Goal: Information Seeking & Learning: Learn about a topic

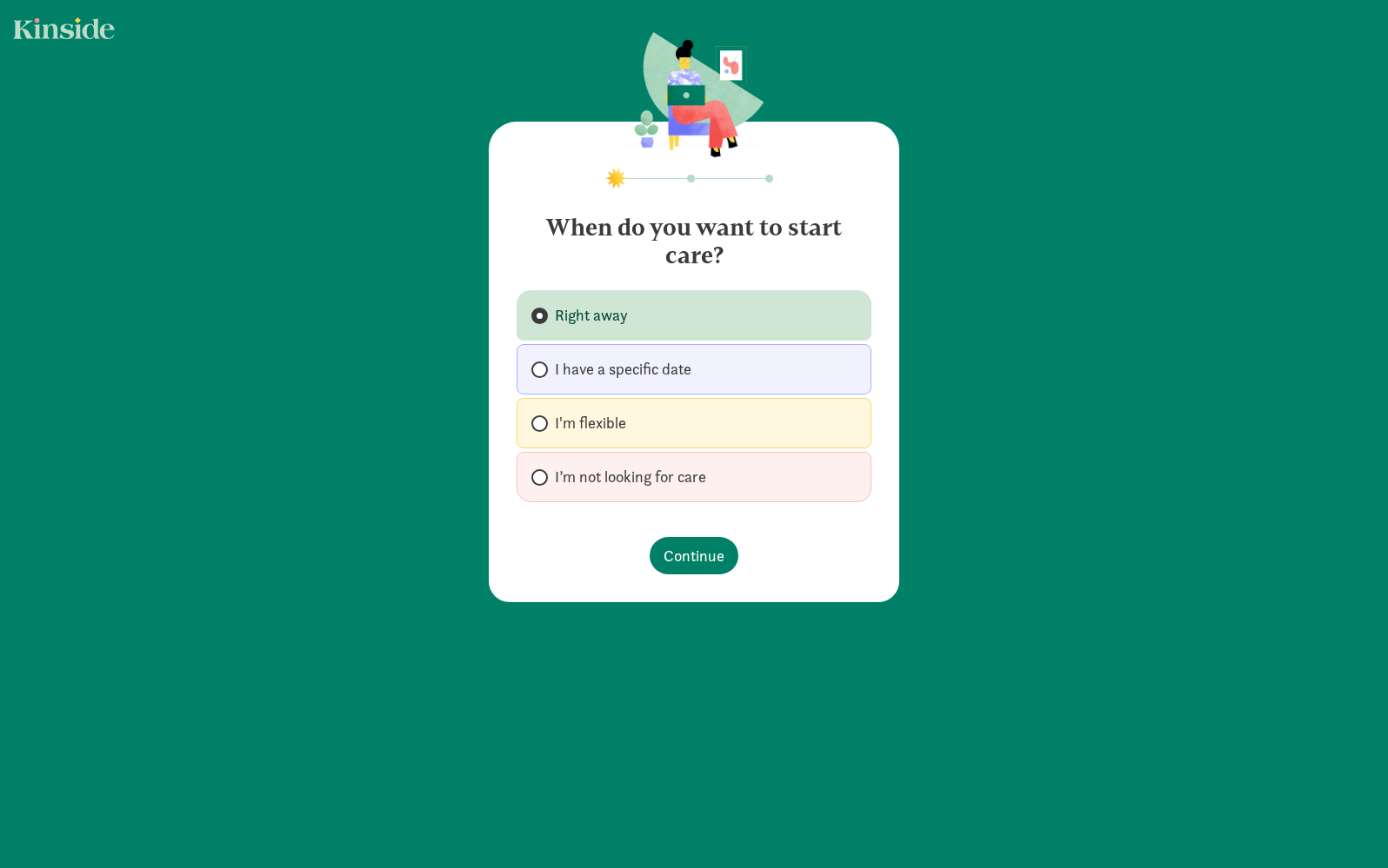
click at [564, 413] on span "I'm flexible" at bounding box center [590, 422] width 72 height 21
click at [542, 418] on input "I'm flexible" at bounding box center [537, 424] width 12 height 12
radio input "true"
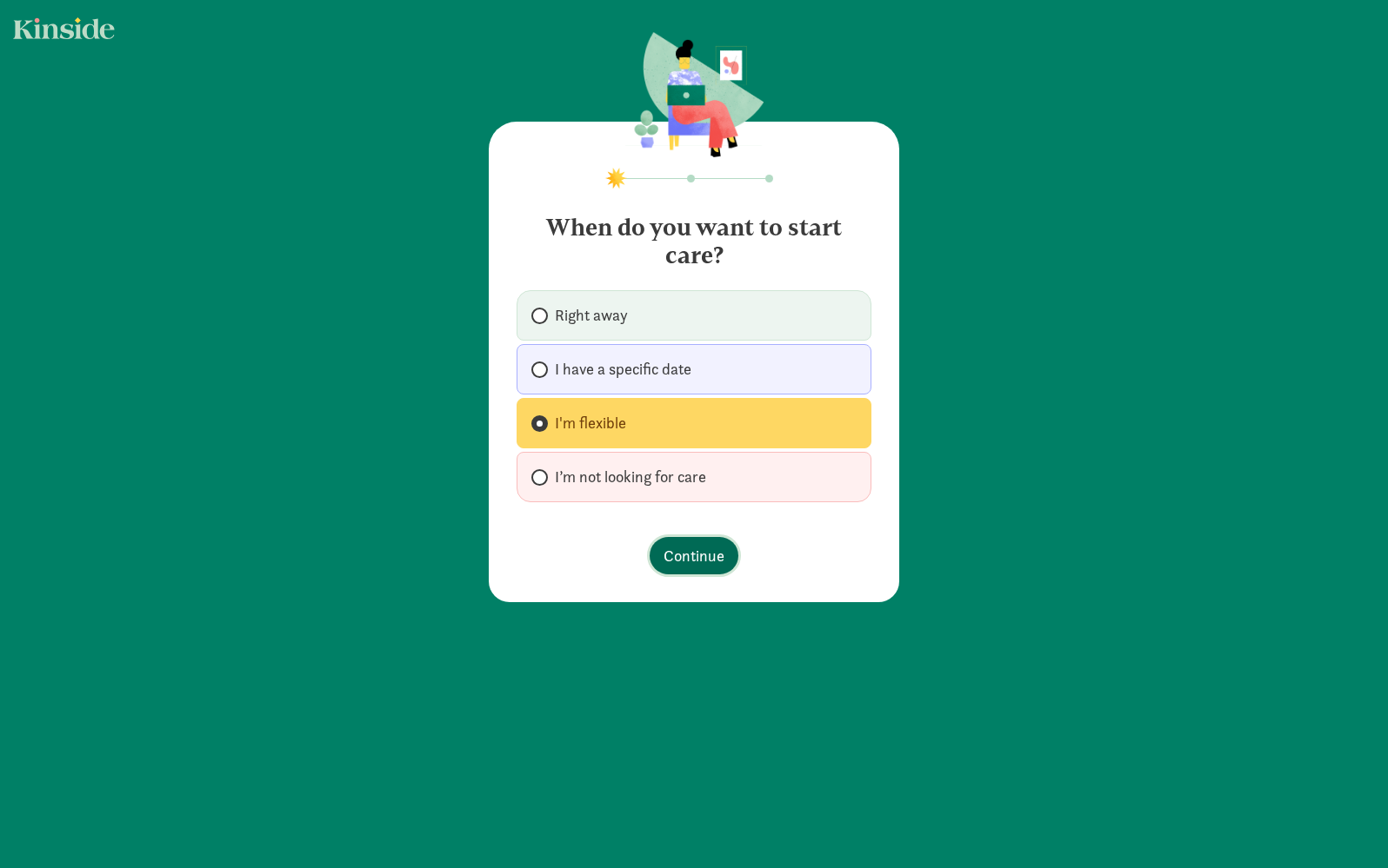
click at [665, 550] on span "Continue" at bounding box center [694, 555] width 61 height 24
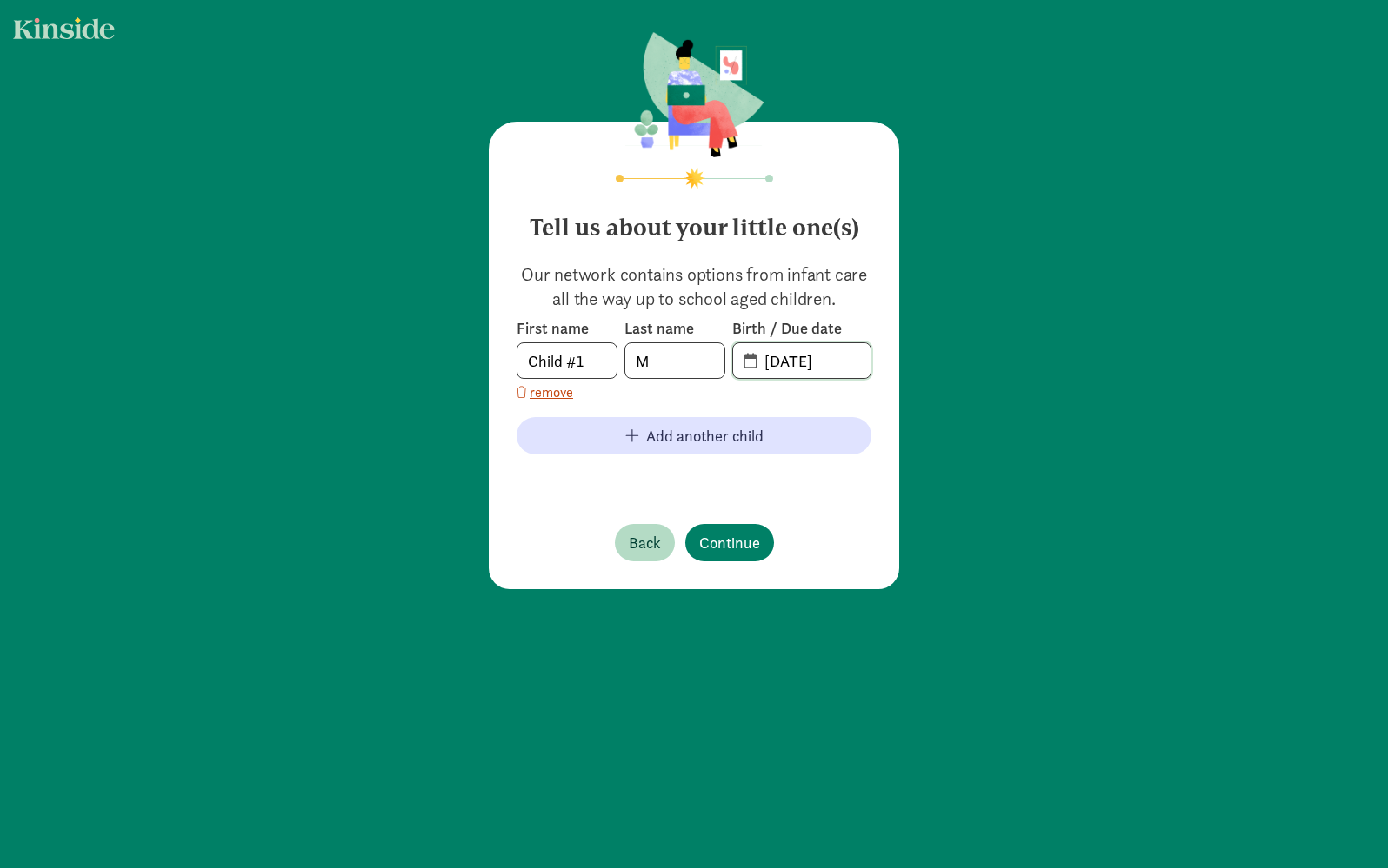
click at [775, 365] on input "[DATE]" at bounding box center [812, 360] width 117 height 34
click at [839, 359] on input "[DATE]" at bounding box center [812, 360] width 117 height 34
type input "[DATE]"
click at [740, 545] on span "Continue" at bounding box center [729, 543] width 61 height 24
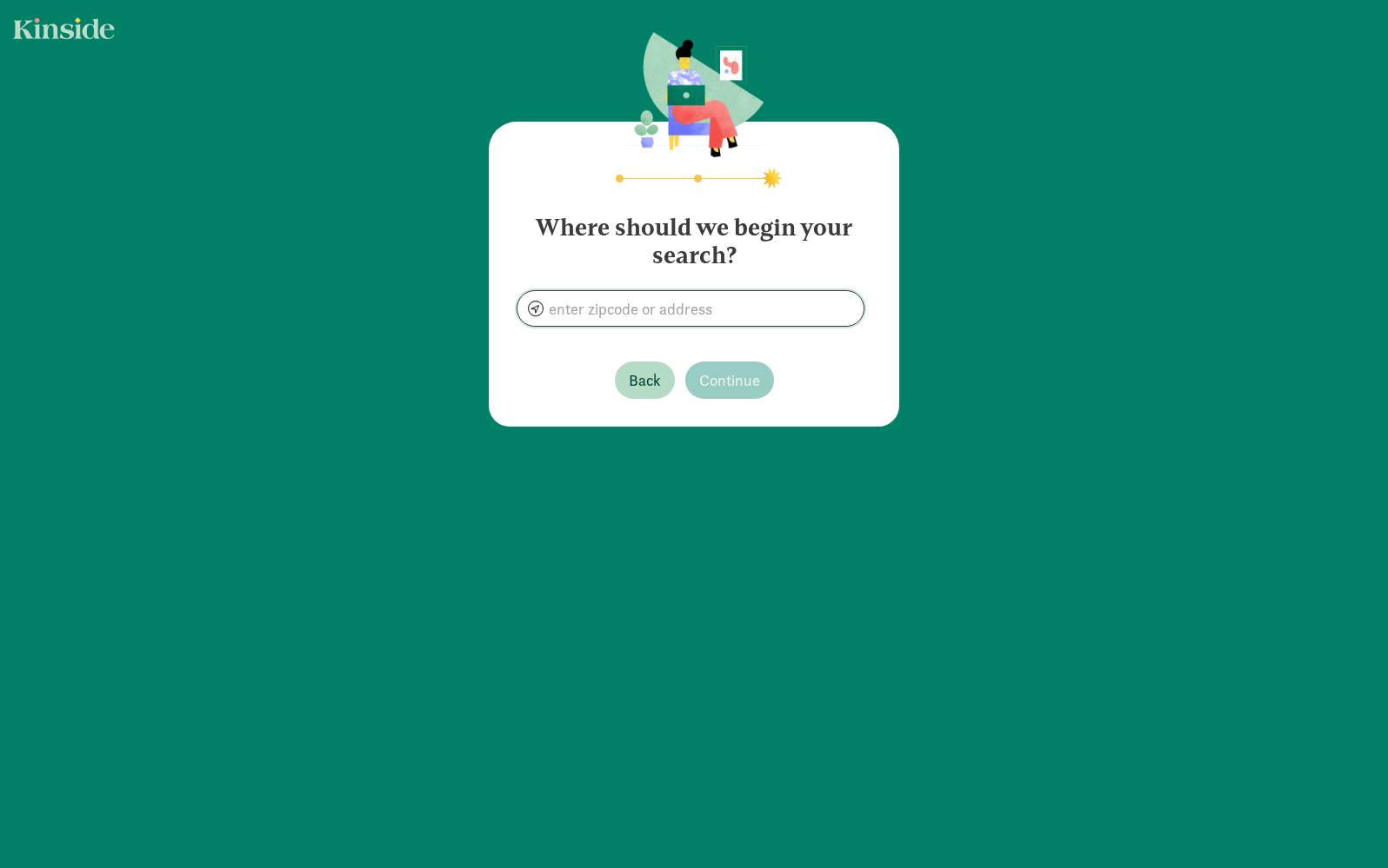
click at [642, 310] on input at bounding box center [690, 308] width 346 height 34
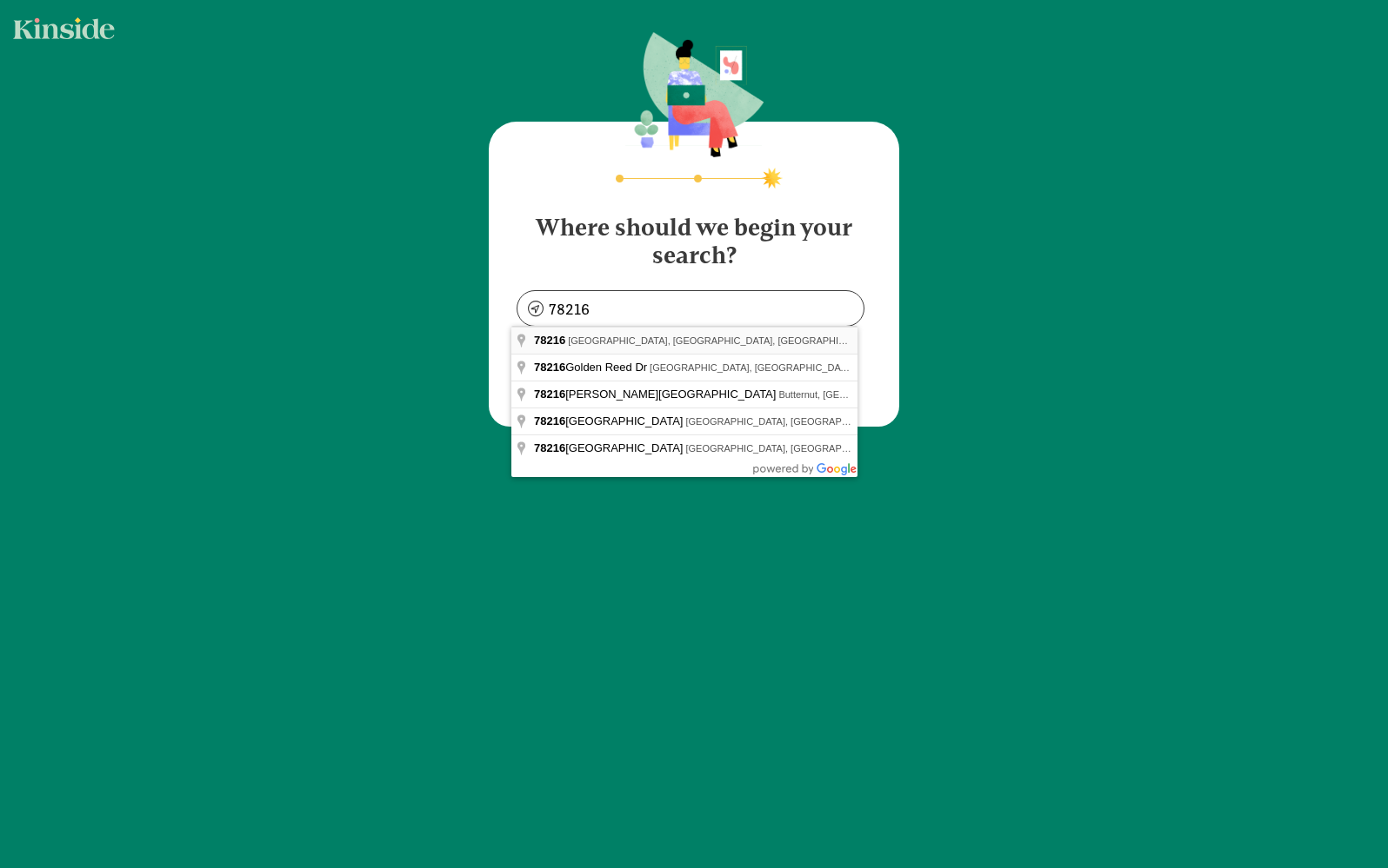
type input "[GEOGRAPHIC_DATA], [GEOGRAPHIC_DATA]"
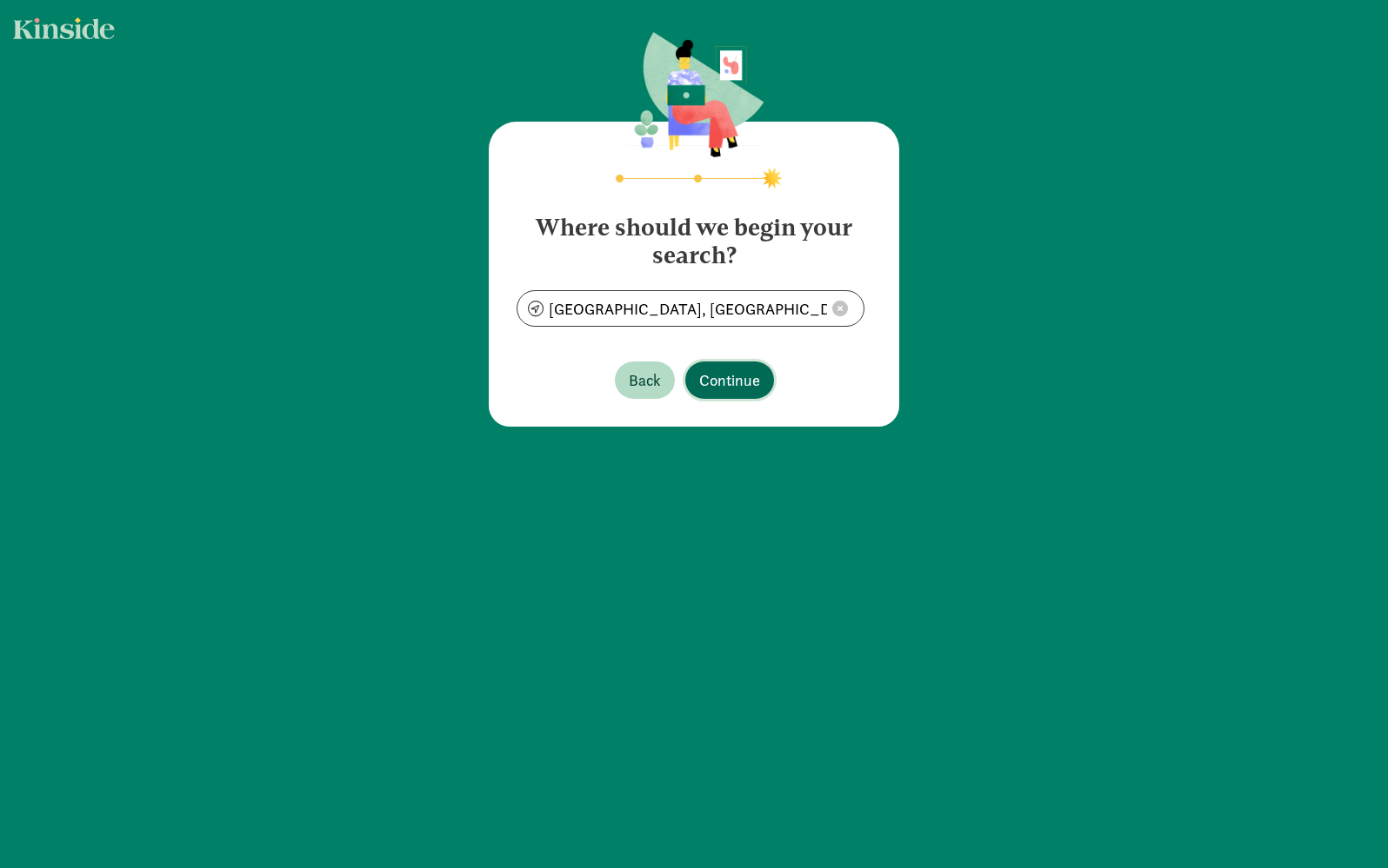
click at [720, 381] on span "Continue" at bounding box center [729, 380] width 61 height 24
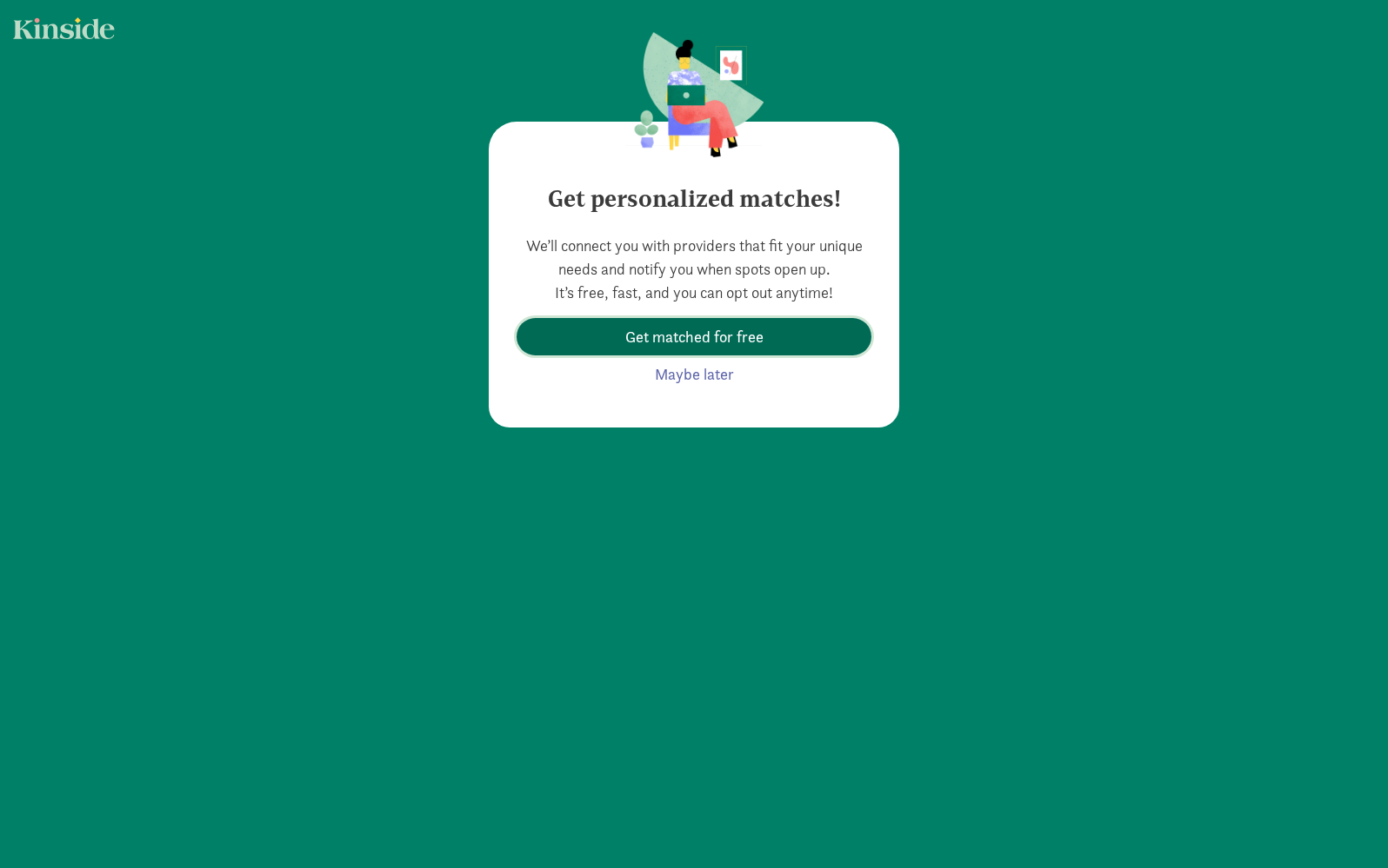
click at [724, 336] on span "Get matched for free" at bounding box center [694, 337] width 138 height 24
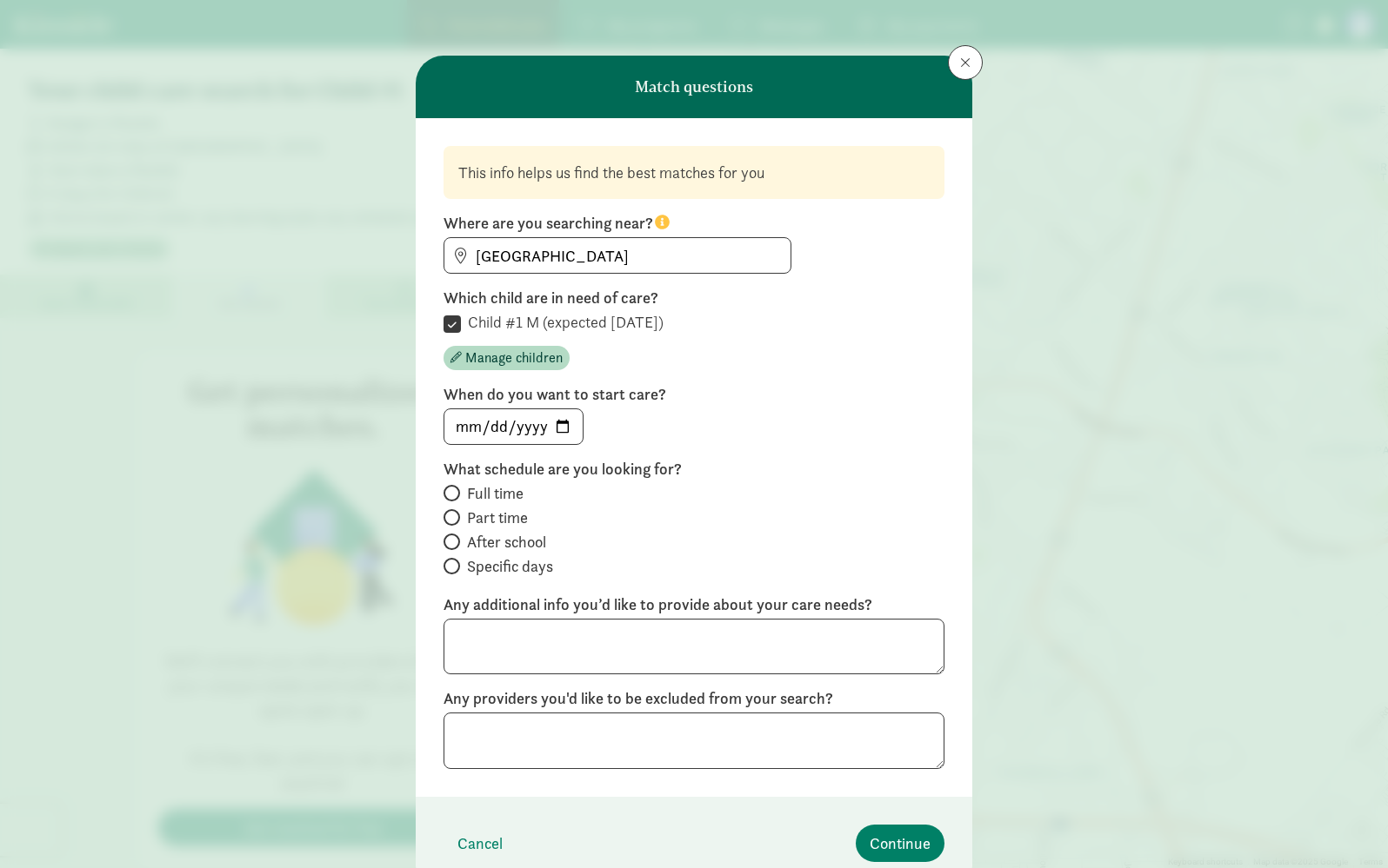
click at [449, 492] on span at bounding box center [451, 493] width 17 height 17
click at [449, 492] on input "Full time" at bounding box center [449, 494] width 12 height 12
radio input "true"
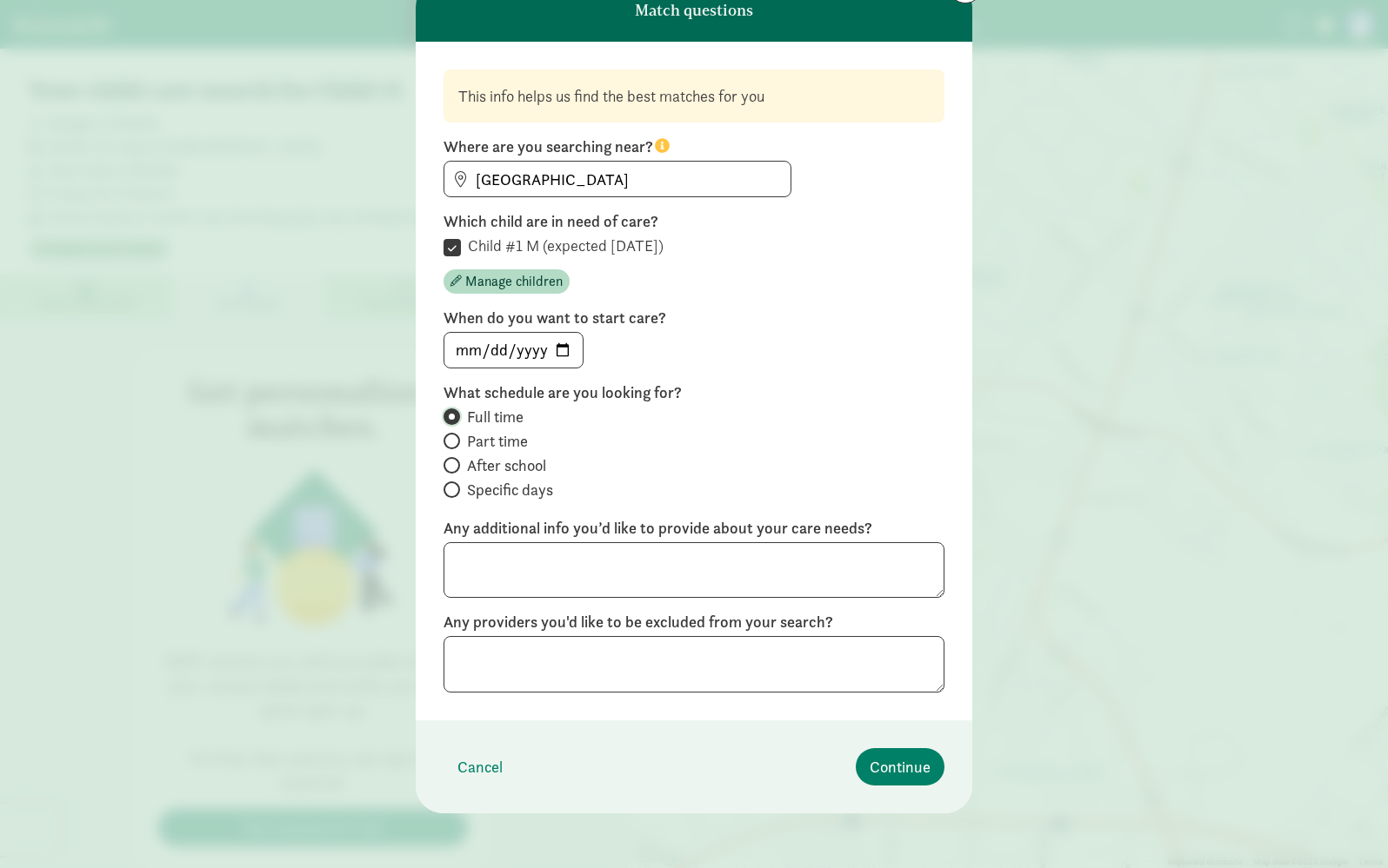
scroll to position [77, 0]
click at [918, 768] on span "Continue" at bounding box center [900, 766] width 61 height 24
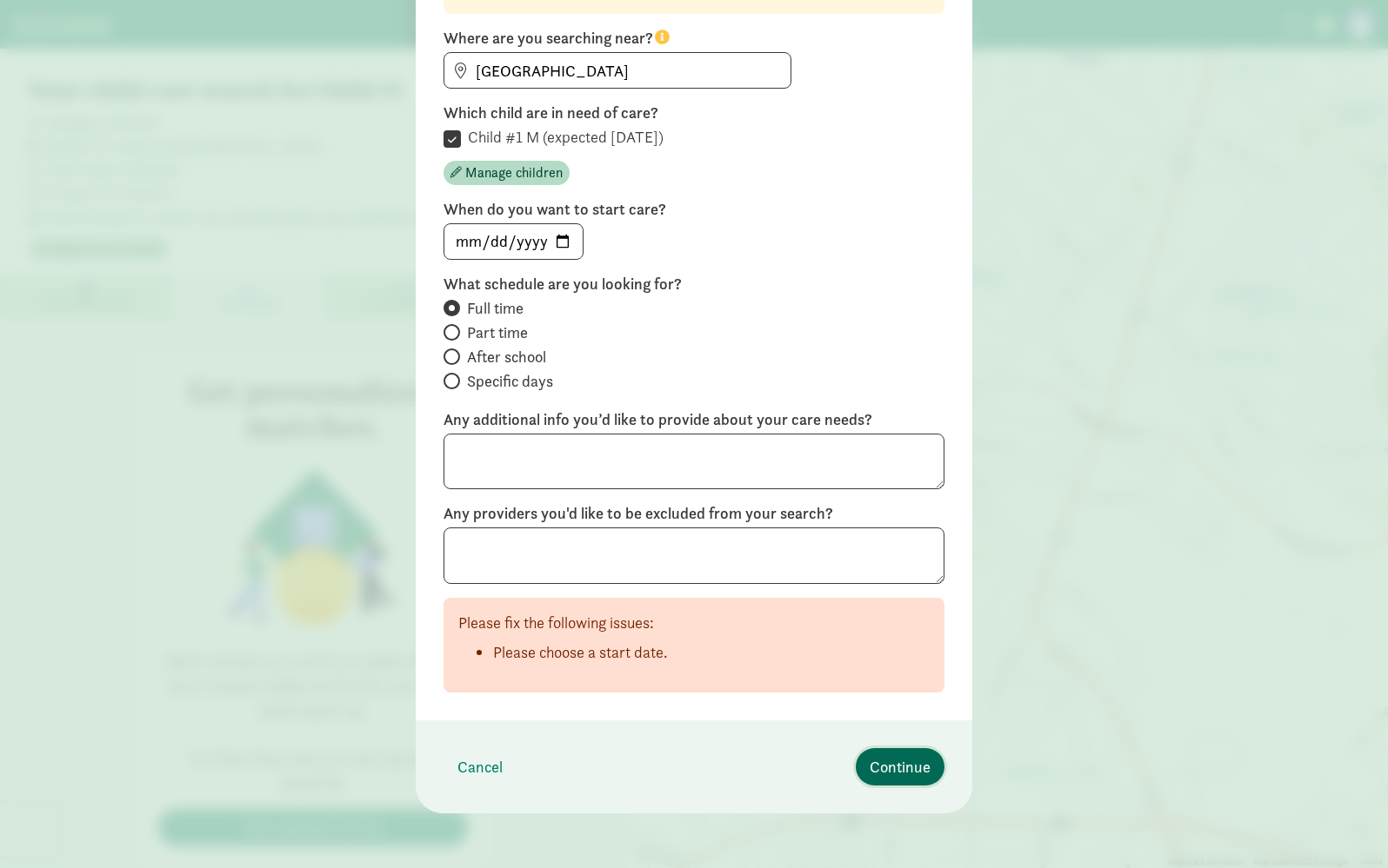
scroll to position [186, 0]
click at [457, 234] on input "date" at bounding box center [513, 240] width 138 height 34
type input "[DATE]"
click at [899, 760] on span "Continue" at bounding box center [900, 766] width 61 height 24
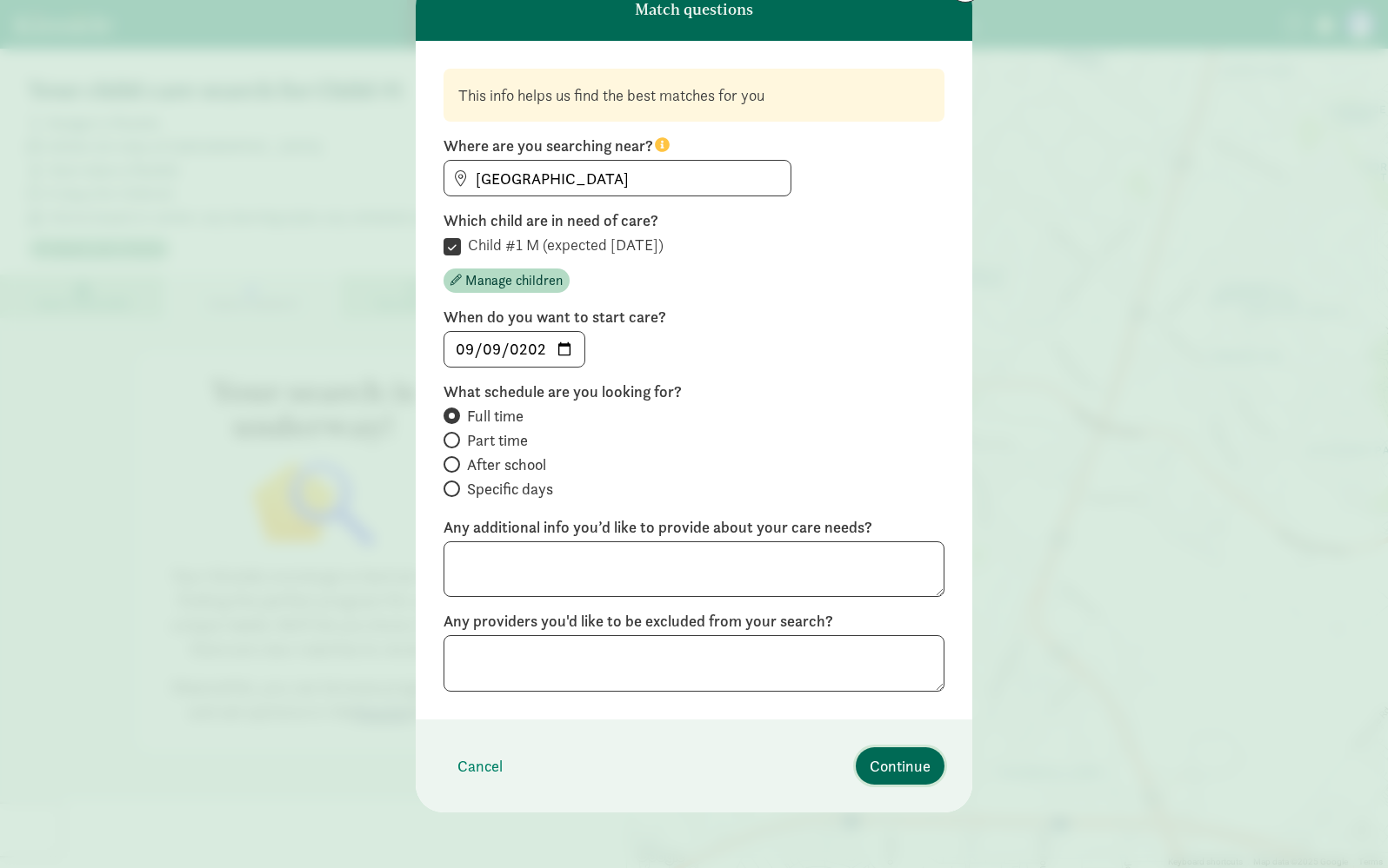
scroll to position [0, 0]
